Goal: Task Accomplishment & Management: Manage account settings

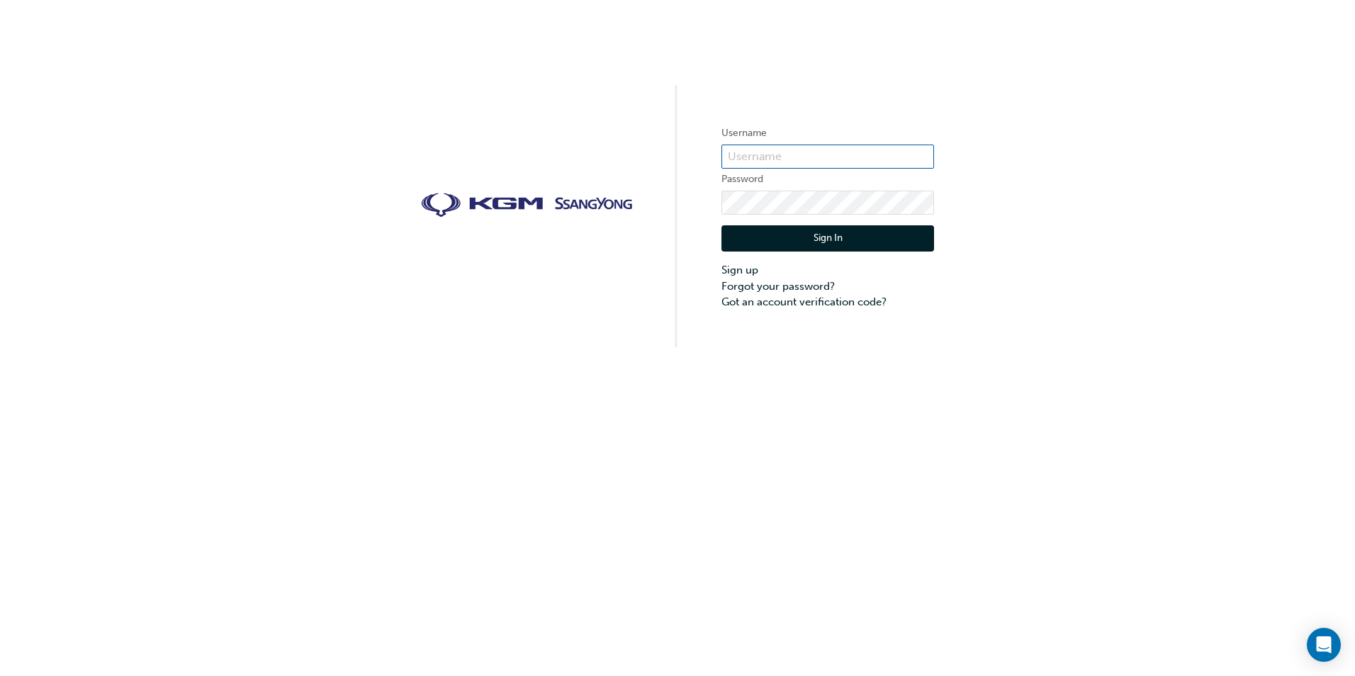
click at [906, 162] on input "text" at bounding box center [827, 157] width 213 height 24
type input "tyrone.toriales@northeastauto.com.au"
click button "Sign In" at bounding box center [827, 238] width 213 height 27
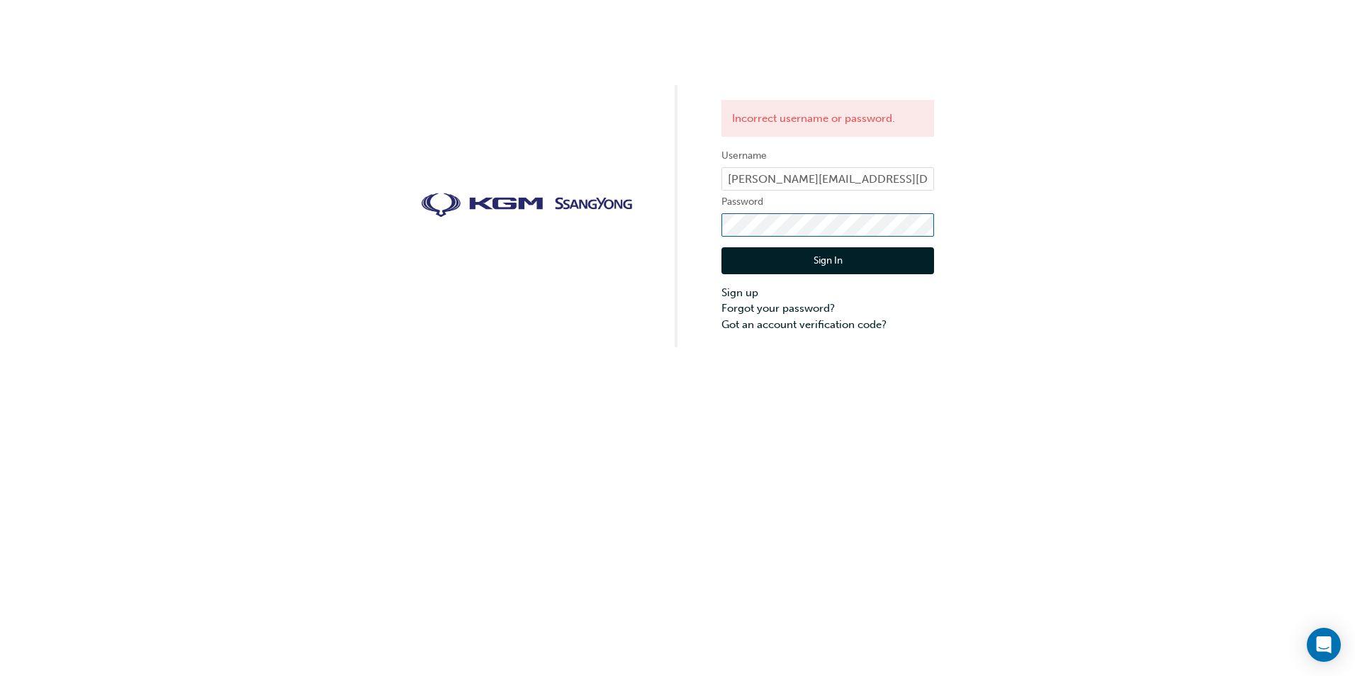
click button "Sign In" at bounding box center [827, 260] width 213 height 27
click at [754, 308] on link "Forgot your password?" at bounding box center [827, 309] width 213 height 16
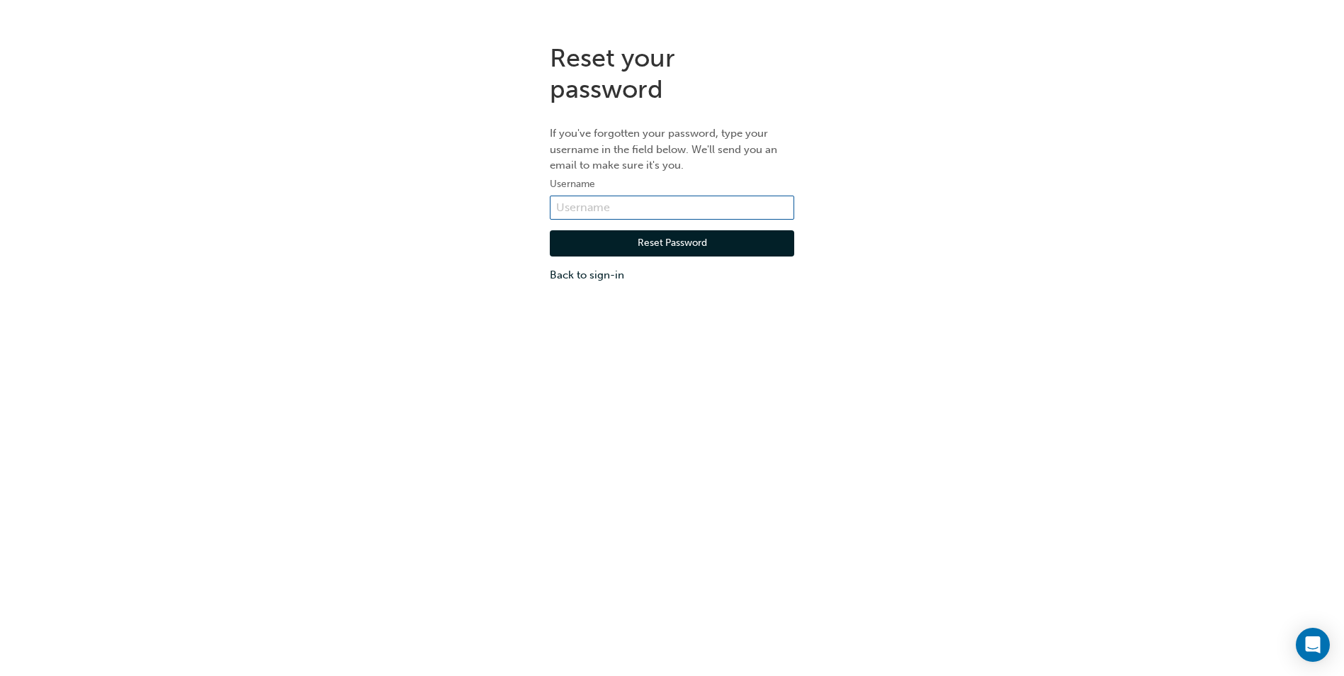
click at [637, 212] on input "text" at bounding box center [672, 208] width 245 height 24
type input "tyrone.toriales@northeastauto.com.au"
click at [635, 249] on button "Reset Password" at bounding box center [672, 243] width 245 height 27
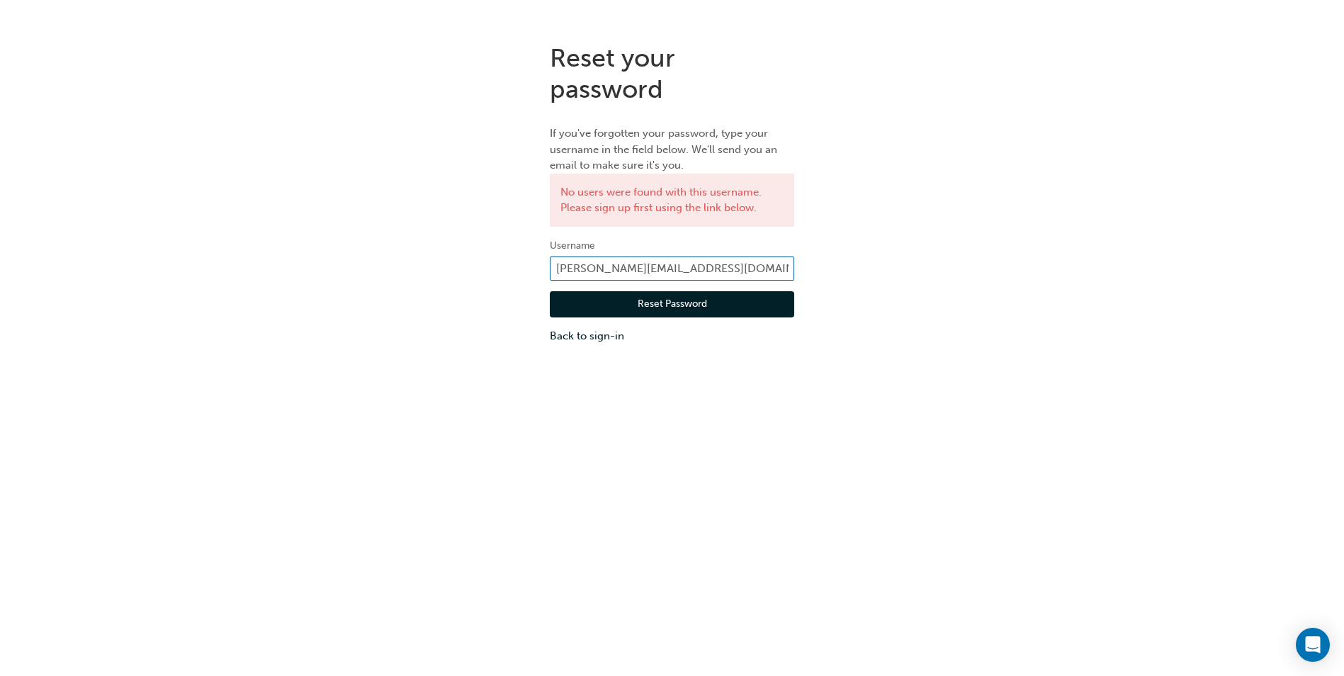
click at [760, 264] on input "tyrone.toriales@northeastauto.com.au" at bounding box center [672, 269] width 245 height 24
drag, startPoint x: 763, startPoint y: 266, endPoint x: 630, endPoint y: 274, distance: 133.5
click at [630, 274] on input "tyrone.toriales@northeastauto.com.au" at bounding box center [672, 269] width 245 height 24
type input "[PERSON_NAME].toriales"
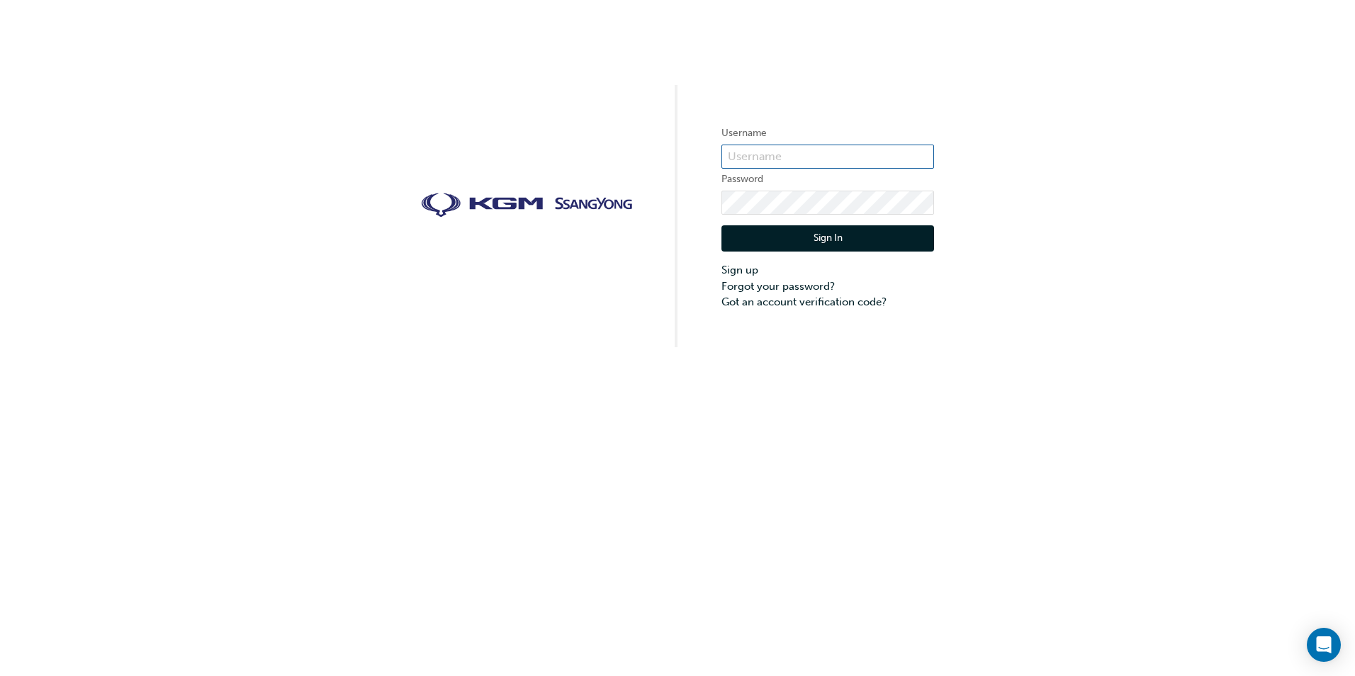
click at [848, 165] on input "text" at bounding box center [827, 157] width 213 height 24
type input "[PERSON_NAME].toriales"
click button "Sign In" at bounding box center [827, 238] width 213 height 27
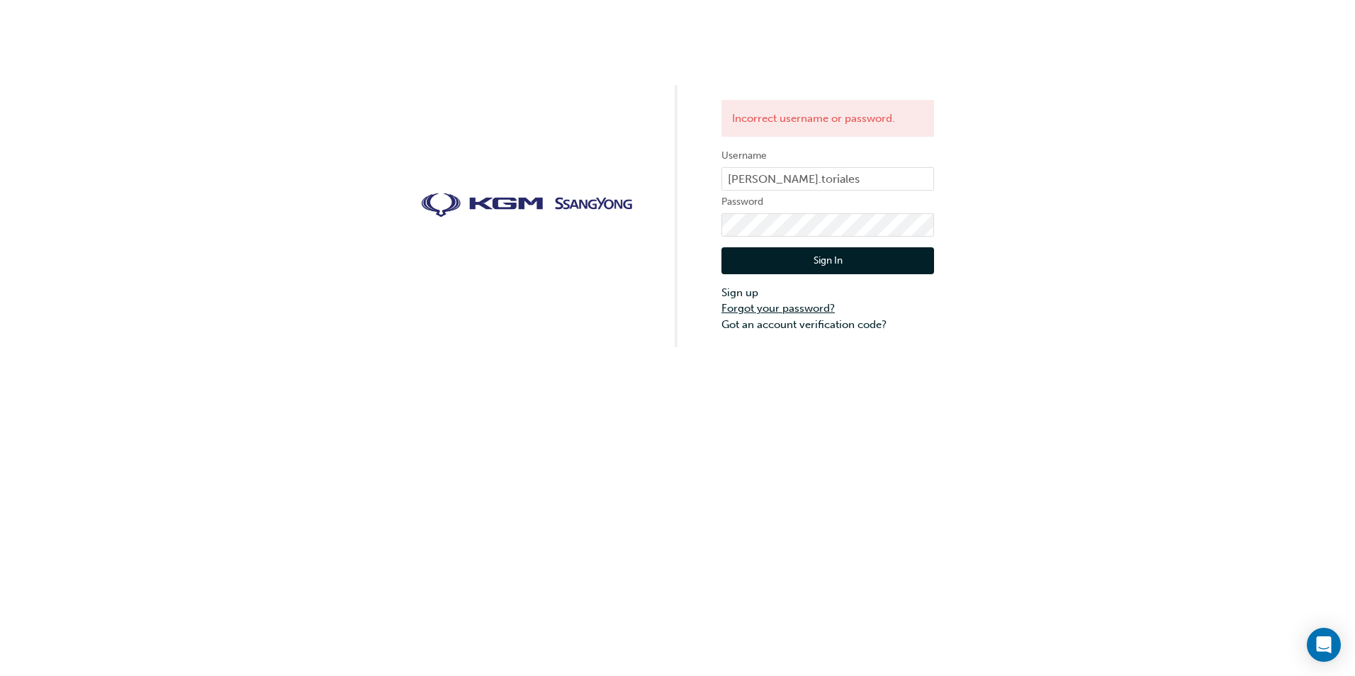
click at [755, 305] on link "Forgot your password?" at bounding box center [827, 309] width 213 height 16
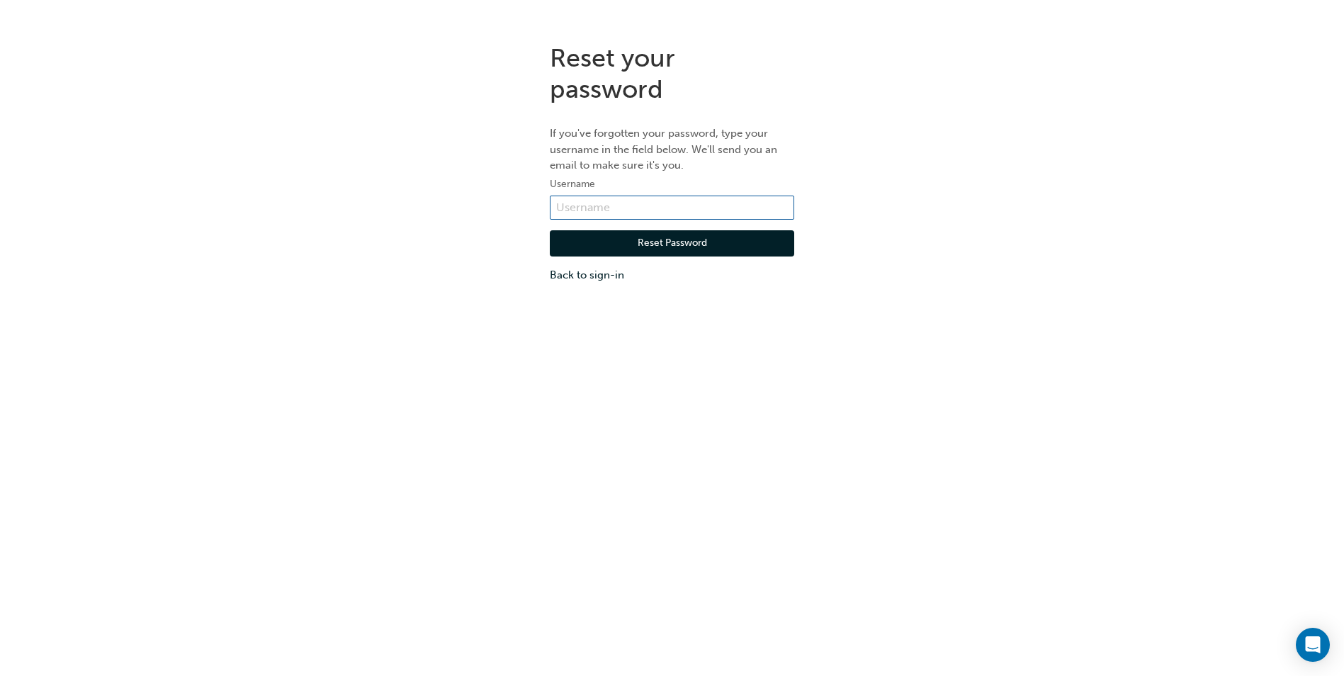
click at [618, 213] on input "text" at bounding box center [672, 208] width 245 height 24
type input "[PERSON_NAME].toriales"
click at [627, 243] on button "Reset Password" at bounding box center [672, 243] width 245 height 27
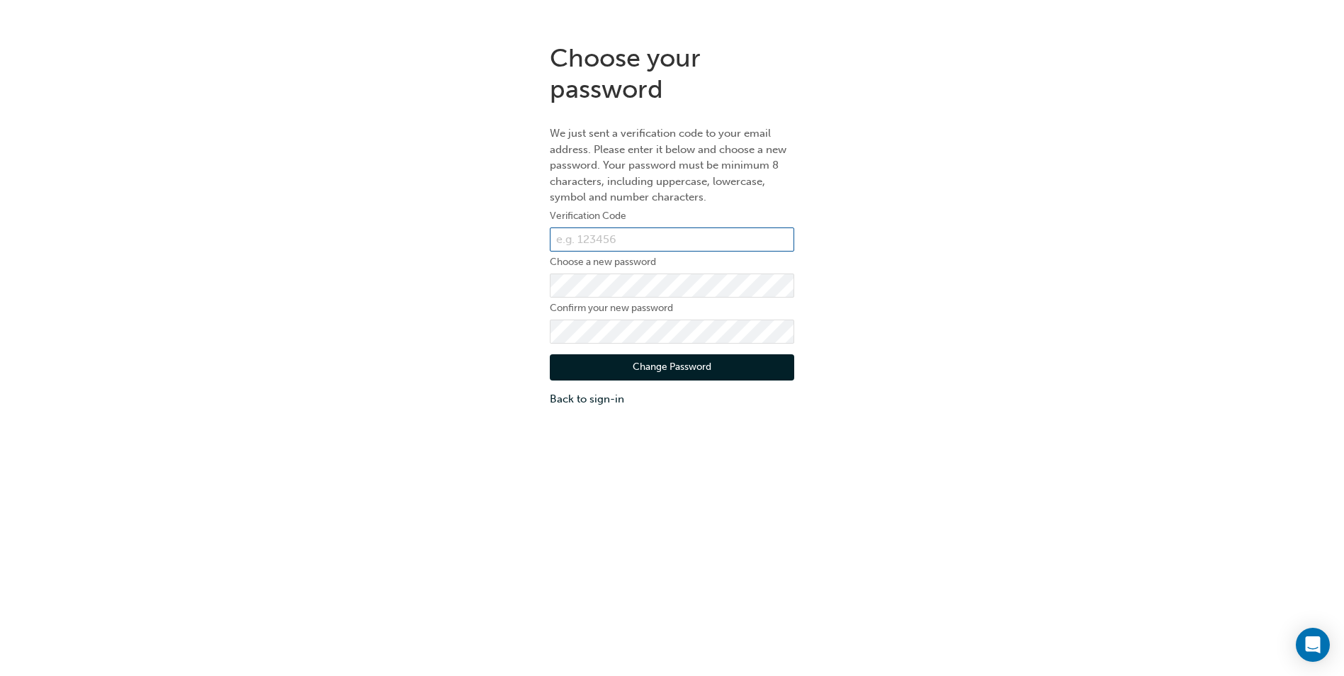
click at [664, 245] on input "text" at bounding box center [672, 240] width 245 height 24
type input "595172"
click at [646, 360] on button "Change Password" at bounding box center [672, 367] width 245 height 27
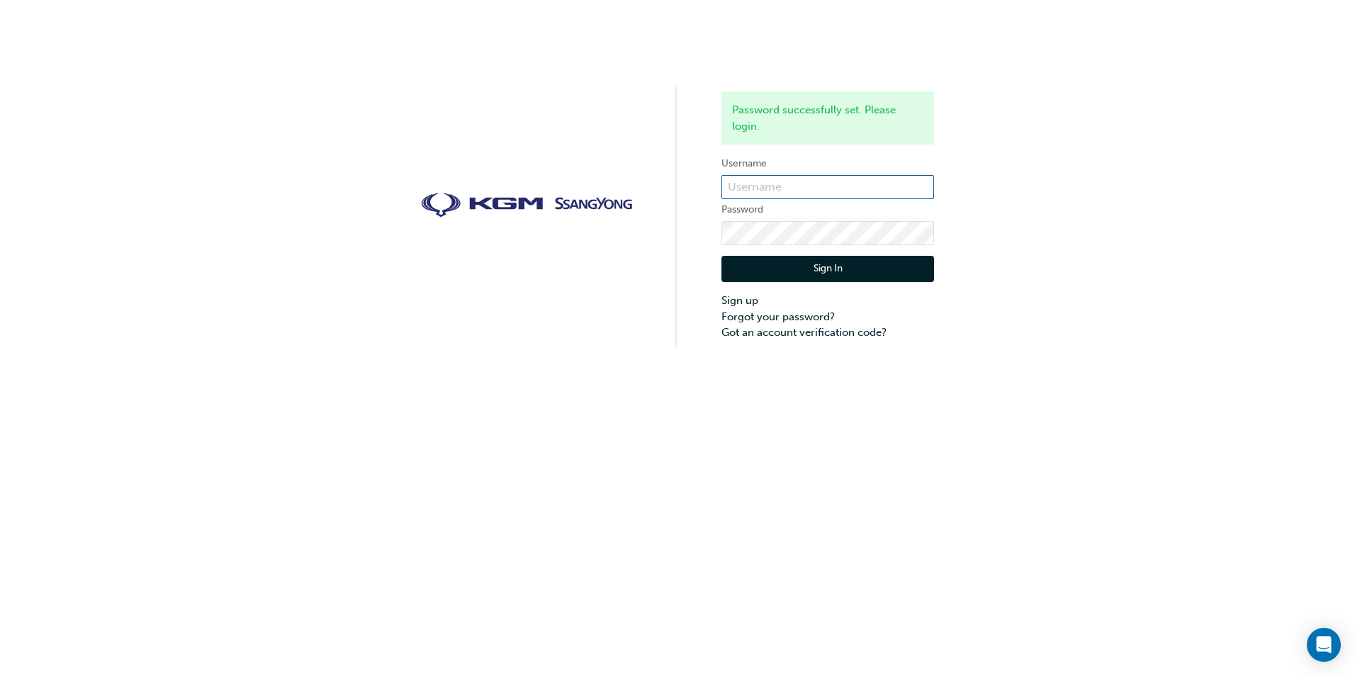
click at [803, 196] on input "text" at bounding box center [827, 187] width 213 height 24
type input "[PERSON_NAME].toriales"
click button "Sign In" at bounding box center [827, 269] width 213 height 27
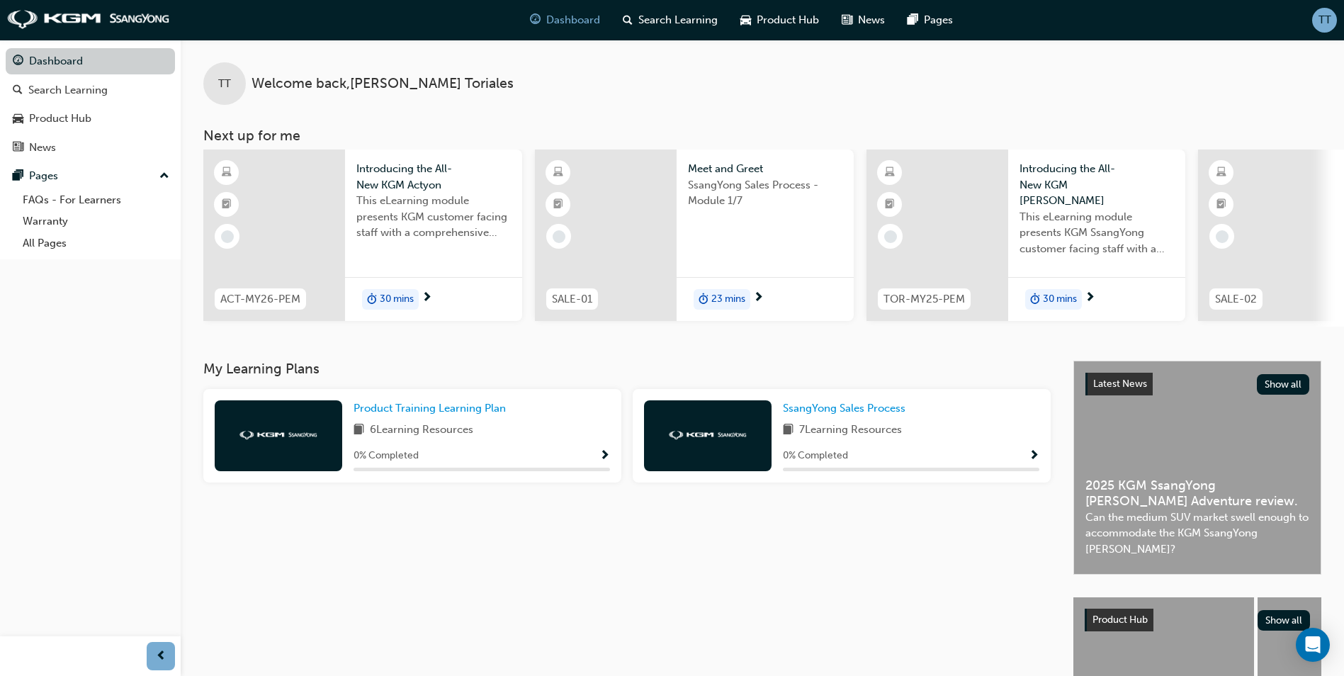
click at [108, 60] on link "Dashboard" at bounding box center [90, 61] width 169 height 26
click at [119, 82] on div "Search Learning" at bounding box center [90, 91] width 155 height 18
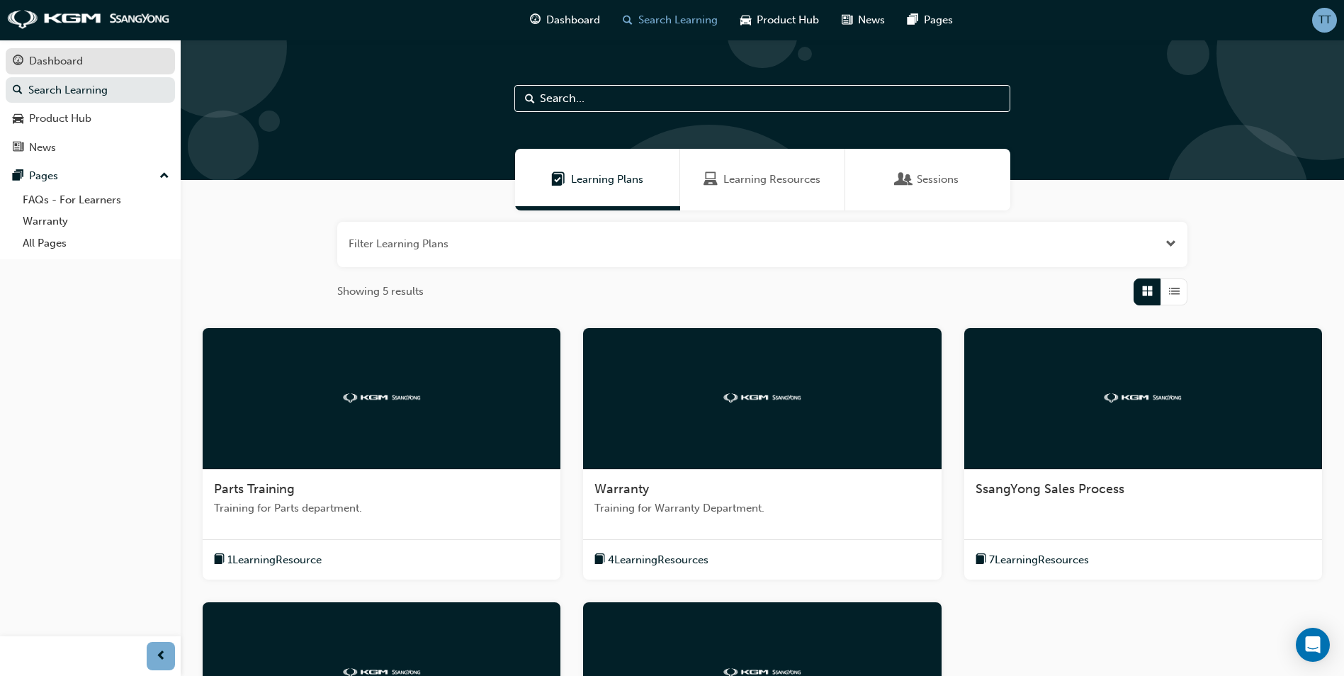
click at [88, 62] on div "Dashboard" at bounding box center [90, 61] width 155 height 18
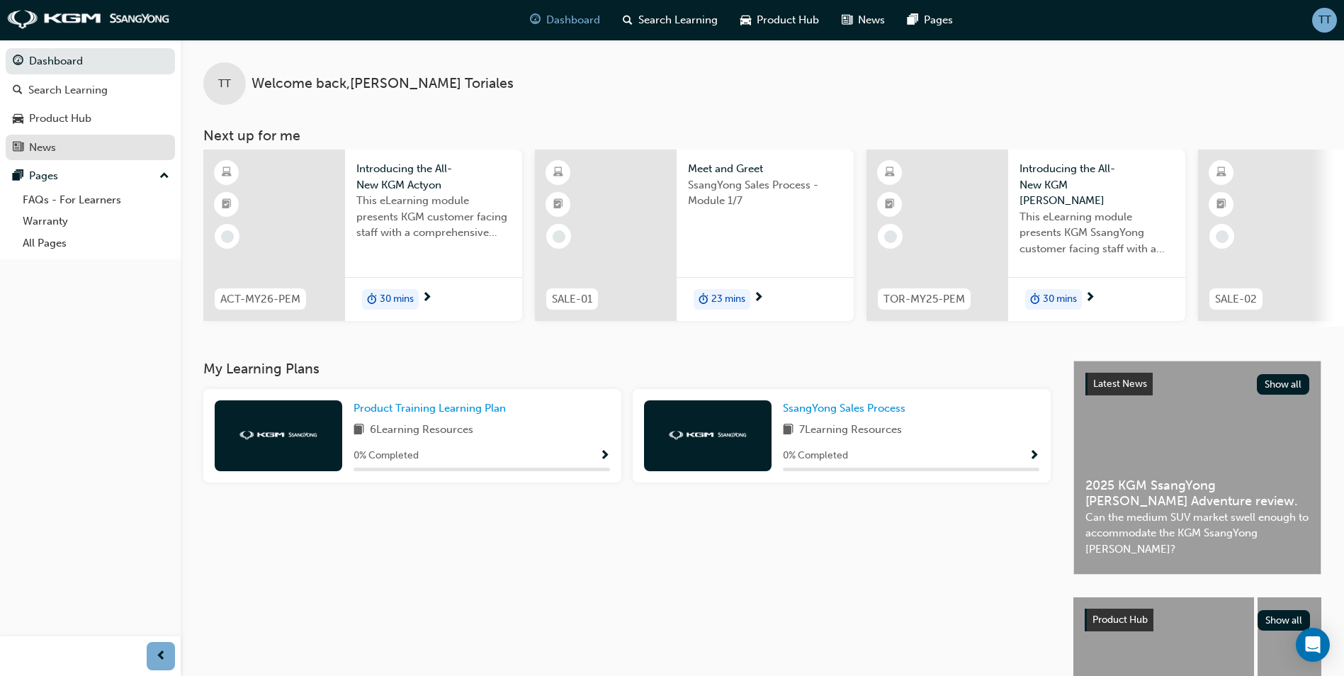
click at [72, 157] on link "News" at bounding box center [90, 148] width 169 height 26
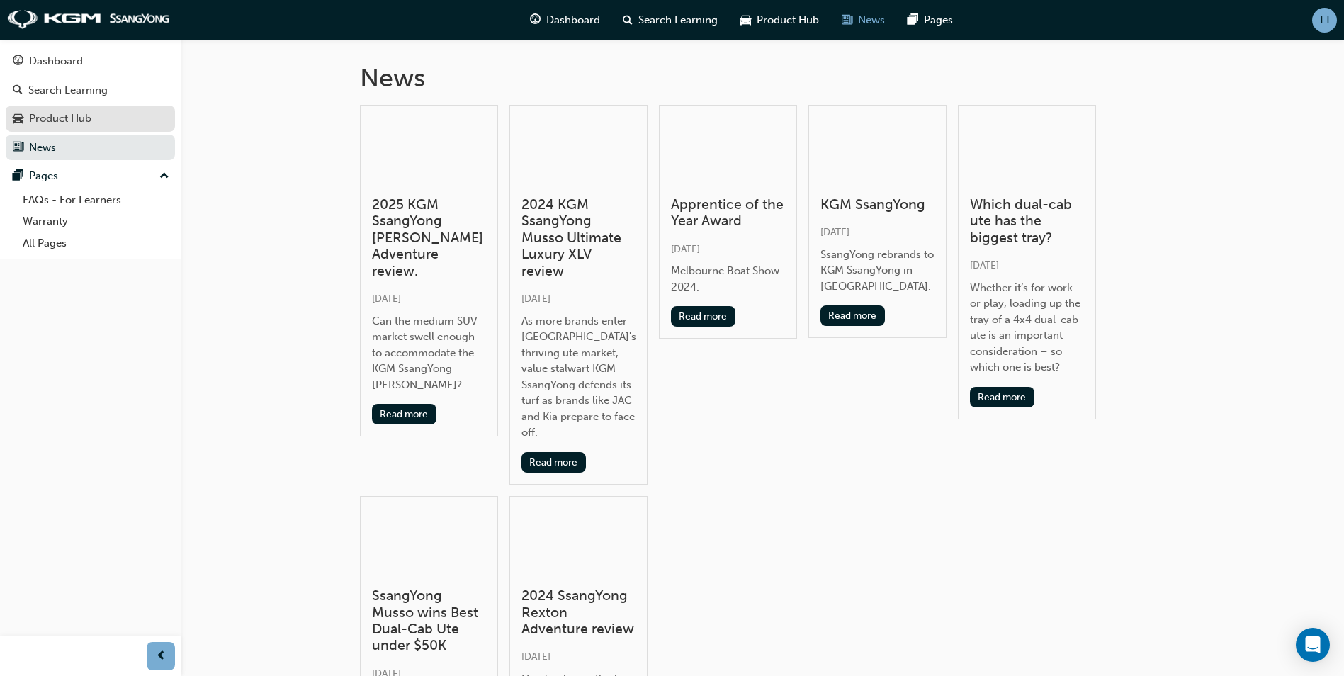
click at [91, 121] on div "Product Hub" at bounding box center [60, 119] width 62 height 16
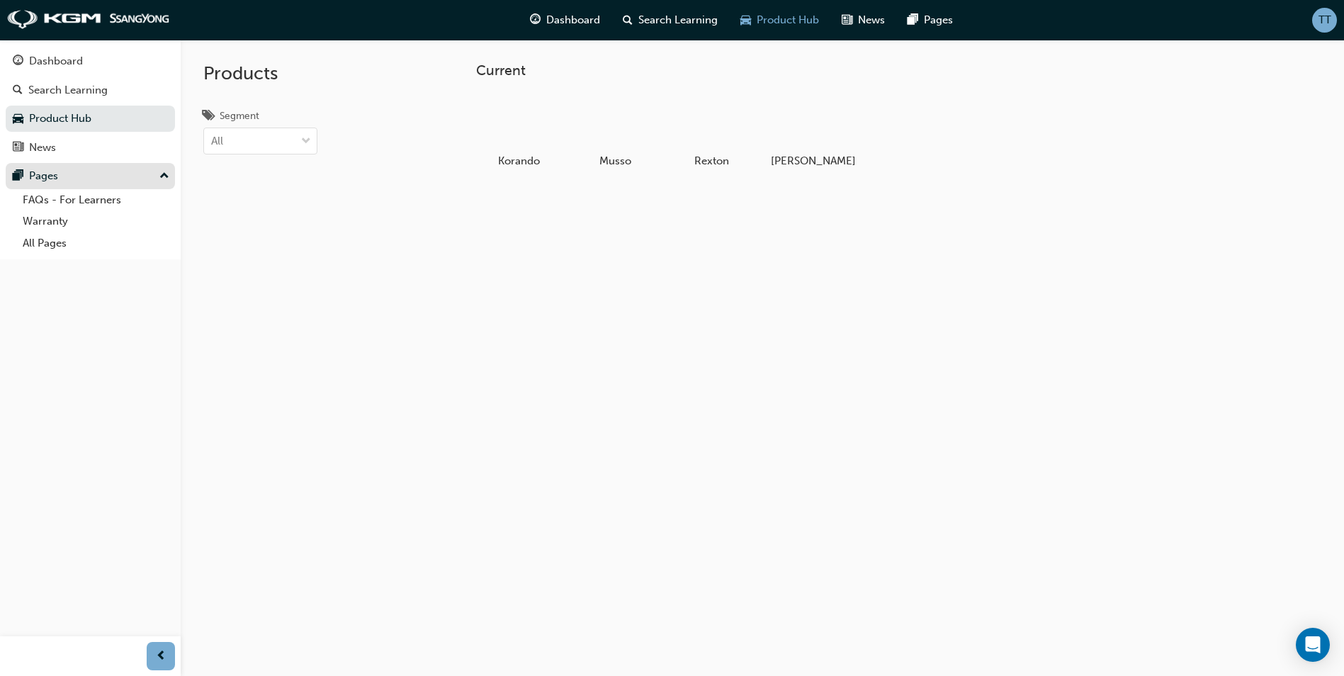
click at [91, 174] on div "Pages" at bounding box center [90, 176] width 155 height 18
click at [100, 91] on div "Search Learning" at bounding box center [67, 90] width 79 height 16
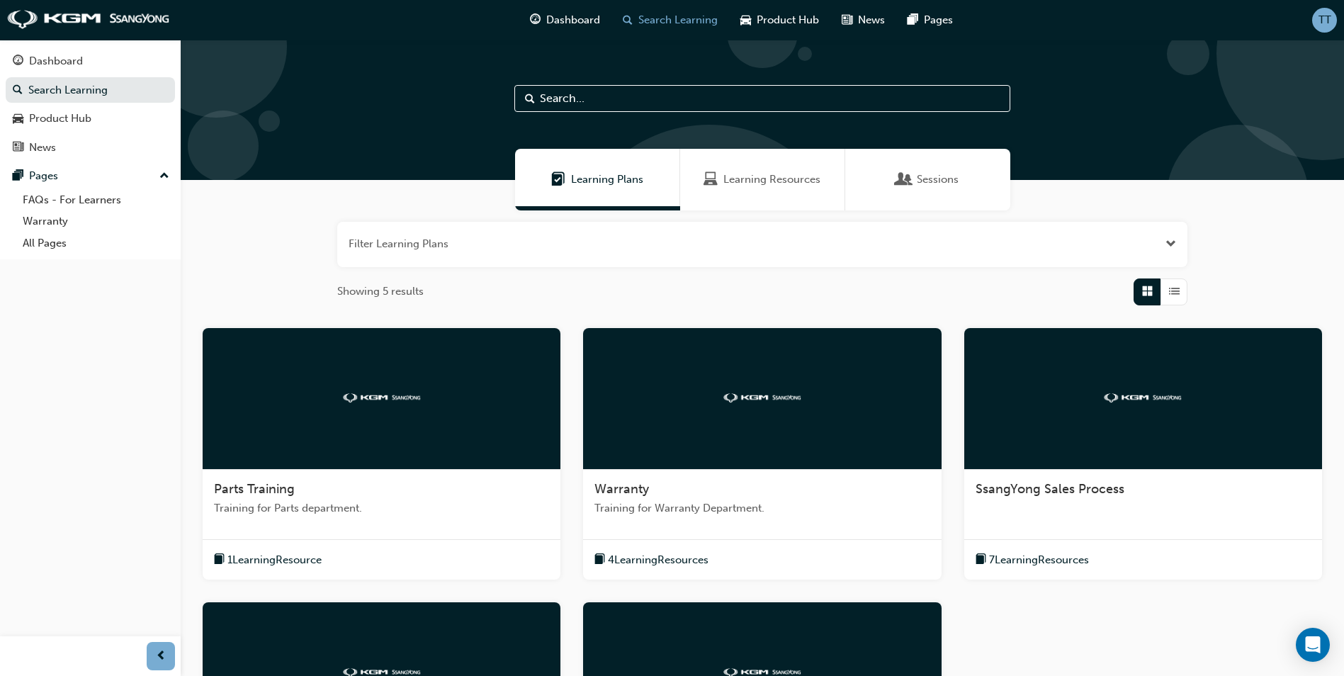
click at [1324, 18] on span "TT" at bounding box center [1325, 20] width 13 height 16
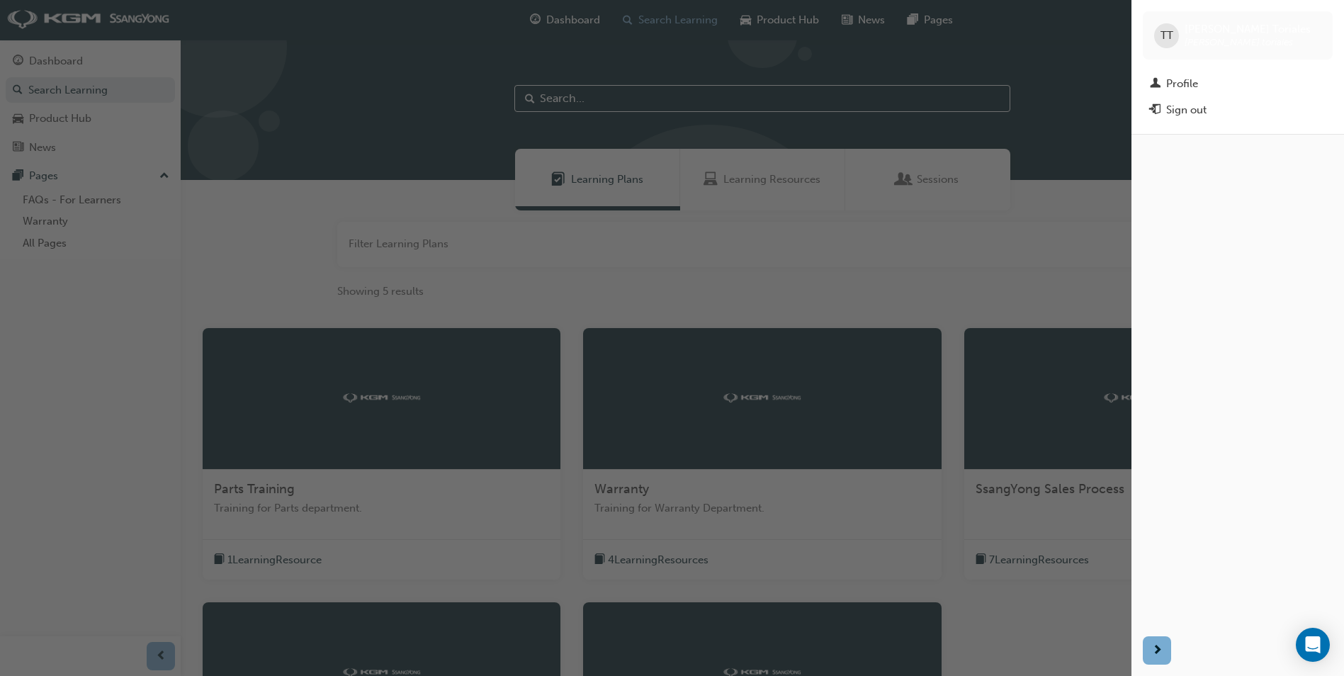
click at [245, 62] on div "button" at bounding box center [566, 338] width 1132 height 676
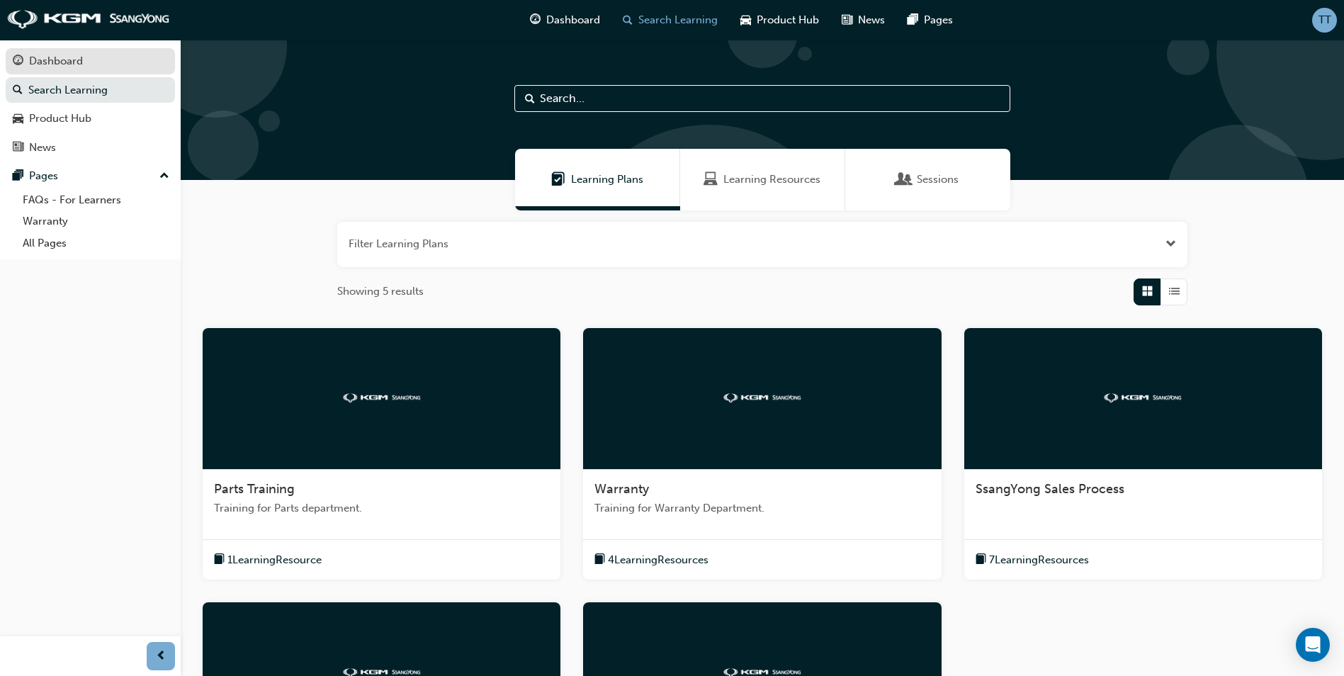
click at [101, 64] on div "Dashboard" at bounding box center [90, 61] width 155 height 18
